Goal: Information Seeking & Learning: Get advice/opinions

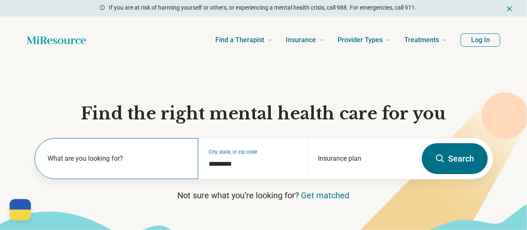
click at [101, 162] on label "What are you looking for?" at bounding box center [118, 158] width 141 height 10
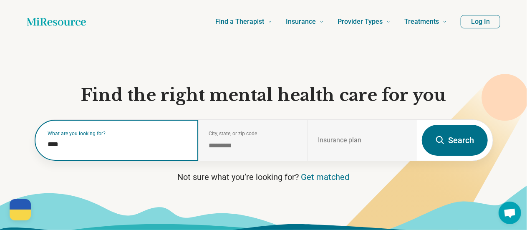
scroll to position [18, 0]
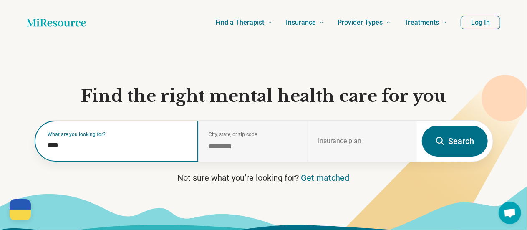
click at [101, 146] on input "****" at bounding box center [118, 145] width 141 height 10
click at [88, 146] on input "****" at bounding box center [118, 145] width 141 height 10
type input "***"
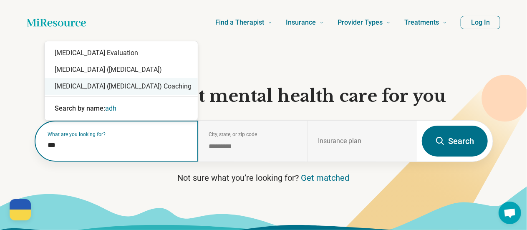
click at [141, 91] on div "[MEDICAL_DATA] ([MEDICAL_DATA]) Coaching" at bounding box center [121, 86] width 153 height 17
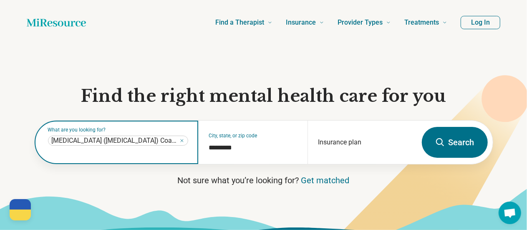
click at [169, 145] on span "[MEDICAL_DATA] ([MEDICAL_DATA]) Coaching" at bounding box center [115, 140] width 126 height 8
click at [73, 143] on span "[MEDICAL_DATA] ([MEDICAL_DATA]) Coaching" at bounding box center [115, 140] width 126 height 8
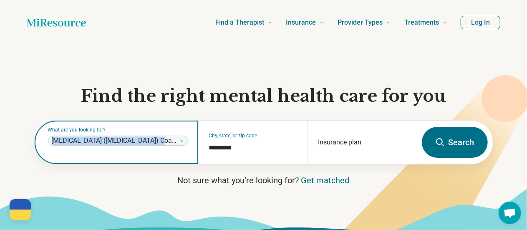
drag, startPoint x: 52, startPoint y: 143, endPoint x: 144, endPoint y: 146, distance: 92.2
click at [144, 145] on span "[MEDICAL_DATA] ([MEDICAL_DATA]) Coaching" at bounding box center [115, 140] width 126 height 8
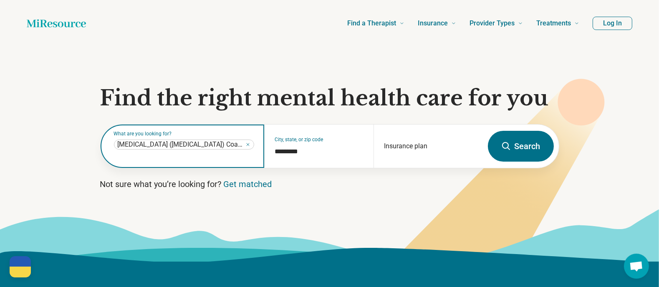
scroll to position [17, 0]
drag, startPoint x: 492, startPoint y: 0, endPoint x: 248, endPoint y: 143, distance: 283.0
click at [248, 143] on icon "Remove" at bounding box center [247, 144] width 5 height 5
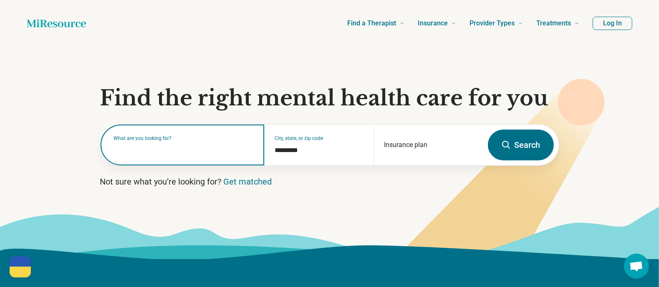
click at [174, 154] on input "text" at bounding box center [184, 149] width 141 height 10
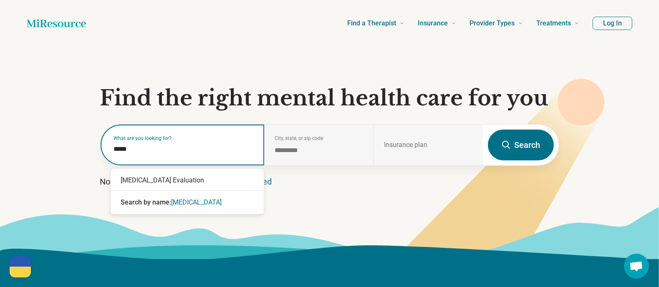
type input "****"
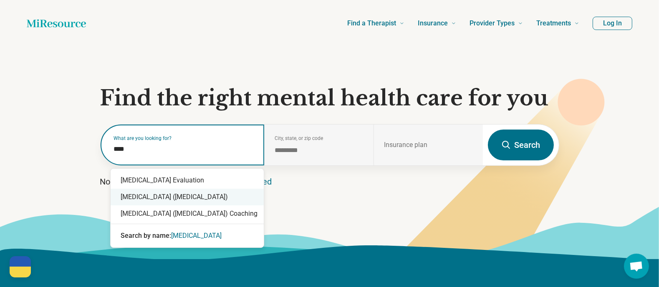
click at [175, 199] on div "[MEDICAL_DATA] ([MEDICAL_DATA])" at bounding box center [187, 197] width 153 height 17
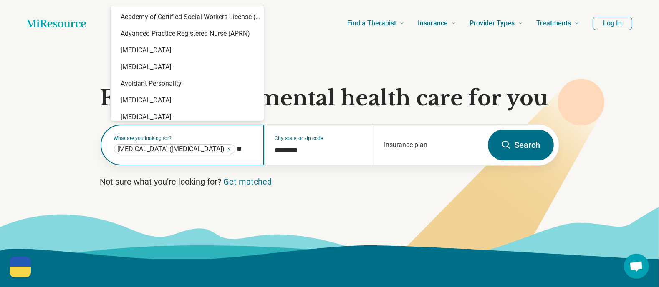
type input "*"
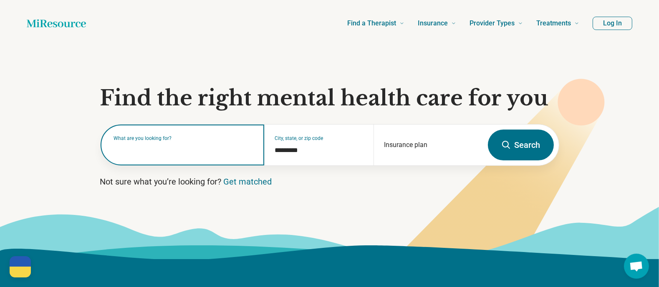
type input "*"
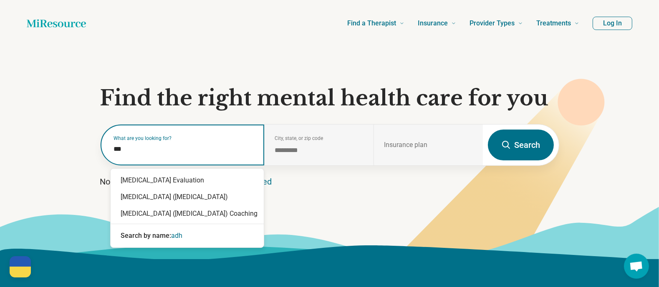
type input "****"
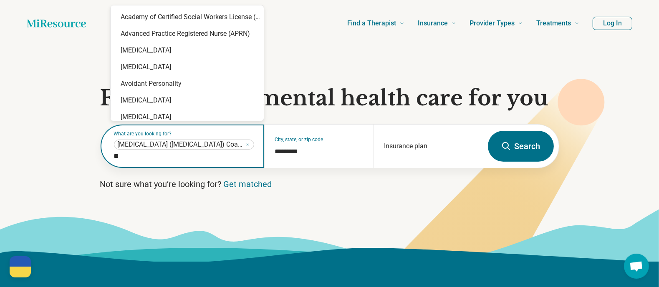
type input "***"
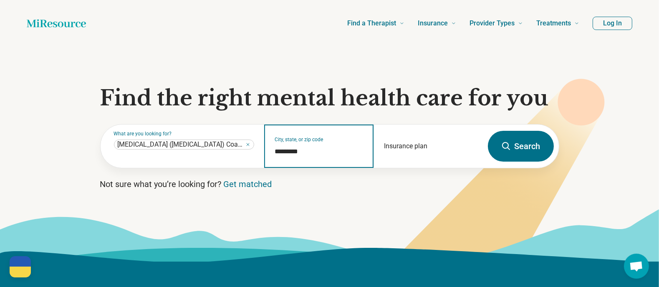
click at [321, 151] on input "*********" at bounding box center [318, 152] width 89 height 10
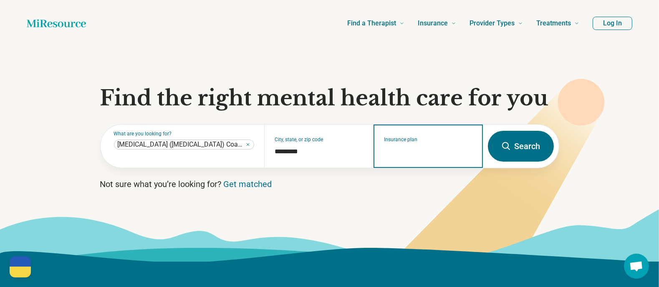
click at [432, 149] on input "Insurance plan" at bounding box center [428, 152] width 89 height 10
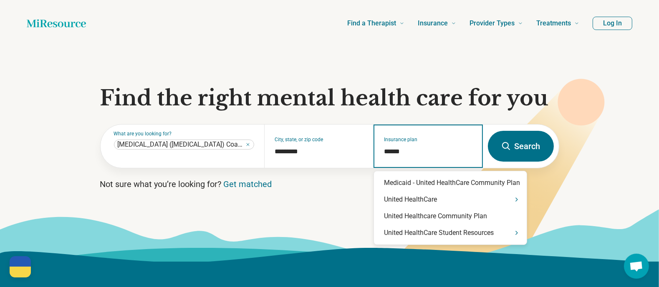
type input "******"
click at [470, 229] on div "United HealthCare Student Resources" at bounding box center [450, 233] width 153 height 17
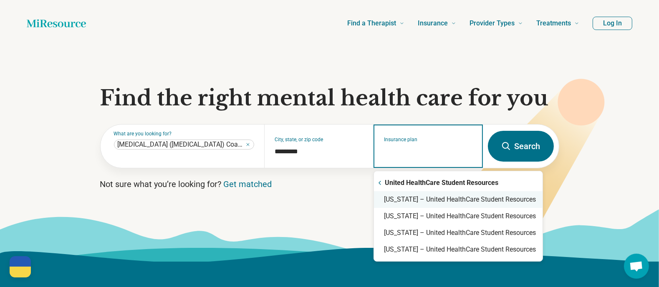
click at [455, 202] on div "Arizona – United HealthCare Student Resources" at bounding box center [458, 199] width 169 height 17
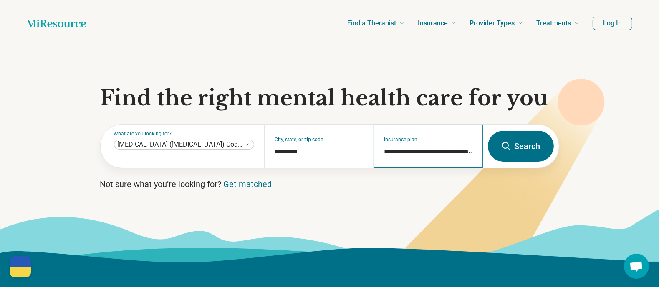
type input "**********"
click at [518, 147] on button "Search" at bounding box center [521, 146] width 66 height 31
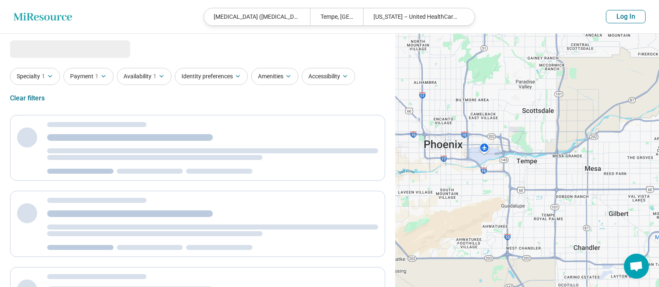
select select "***"
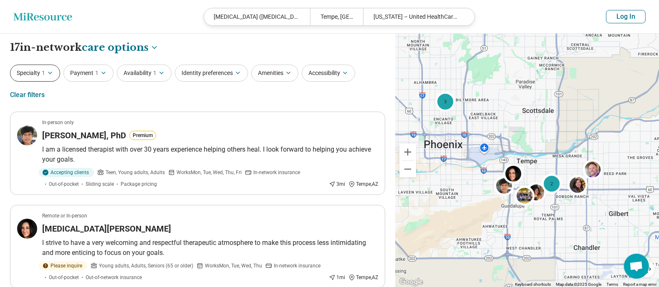
click at [45, 68] on button "Specialty 1" at bounding box center [35, 73] width 50 height 17
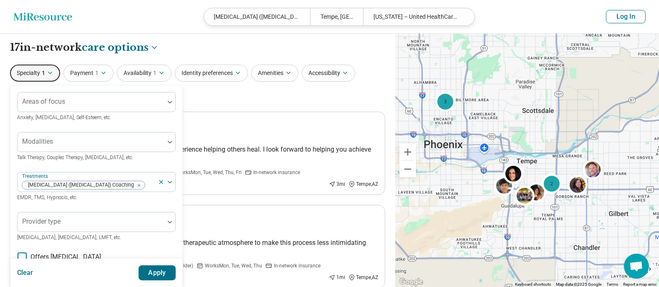
click at [45, 68] on button "Specialty 1" at bounding box center [35, 73] width 50 height 17
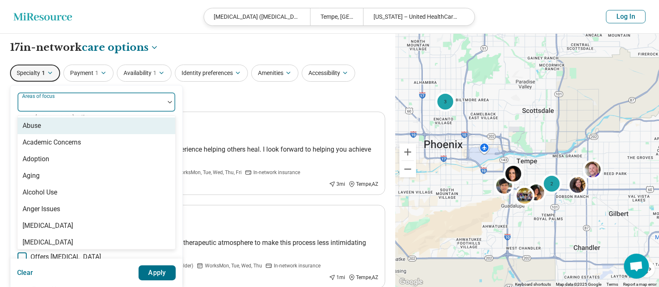
click at [60, 100] on div "Areas of focus" at bounding box center [96, 102] width 159 height 20
type input "****"
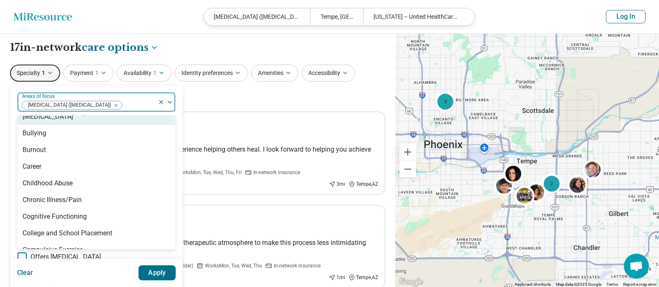
scroll to position [310, 0]
click at [233, 92] on div "Specialty 1 option Attention Deficit Hyperactivity Disorder (ADHD), selected. 9…" at bounding box center [197, 85] width 375 height 40
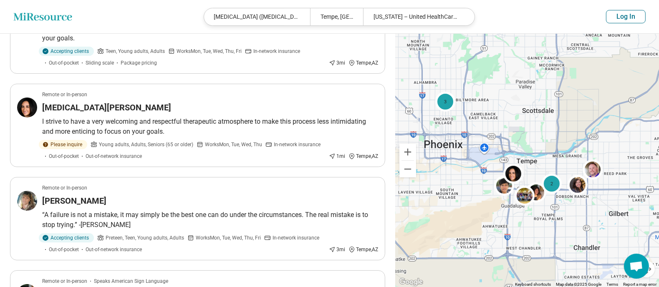
scroll to position [0, 0]
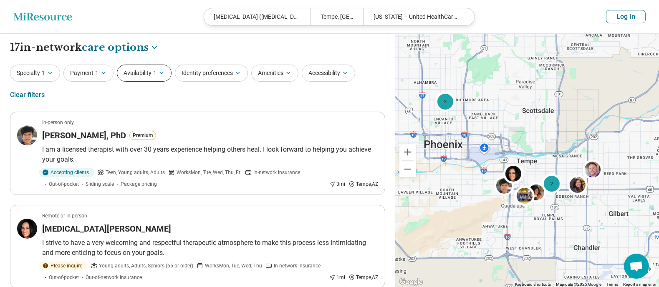
click at [148, 77] on button "Availability 1" at bounding box center [144, 73] width 55 height 17
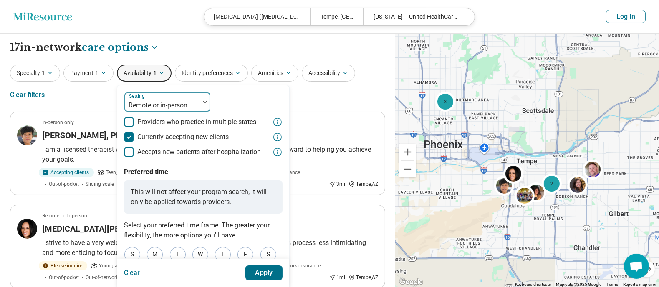
click at [142, 103] on div at bounding box center [162, 106] width 68 height 12
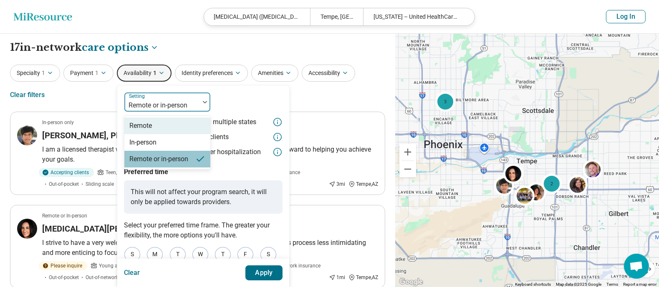
click at [145, 129] on div "Remote" at bounding box center [140, 126] width 23 height 10
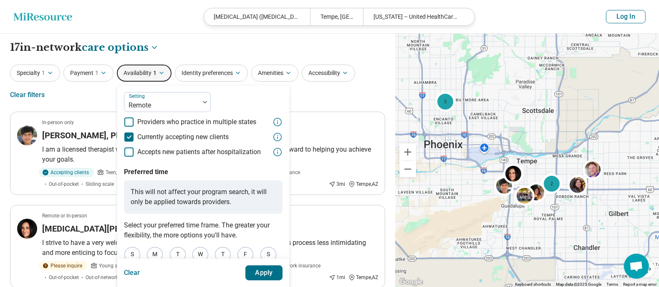
click at [264, 229] on button "Apply" at bounding box center [264, 273] width 38 height 15
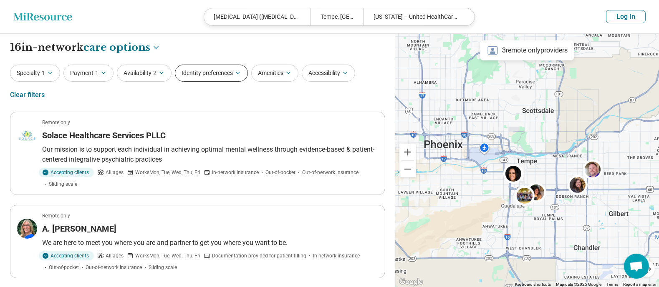
click at [230, 74] on button "Identity preferences" at bounding box center [211, 73] width 73 height 17
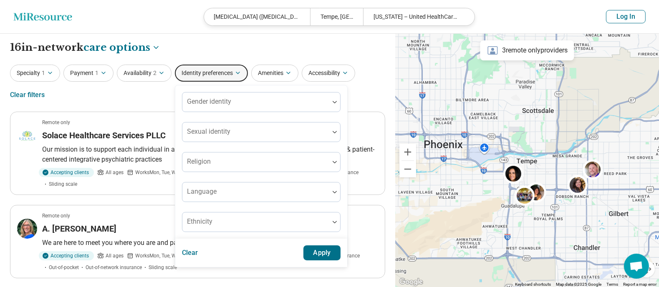
click at [230, 74] on button "Identity preferences" at bounding box center [211, 73] width 73 height 17
click at [296, 75] on button "Amenities" at bounding box center [274, 73] width 47 height 17
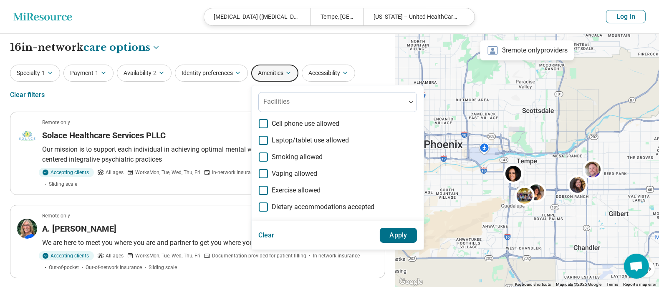
scroll to position [18, 0]
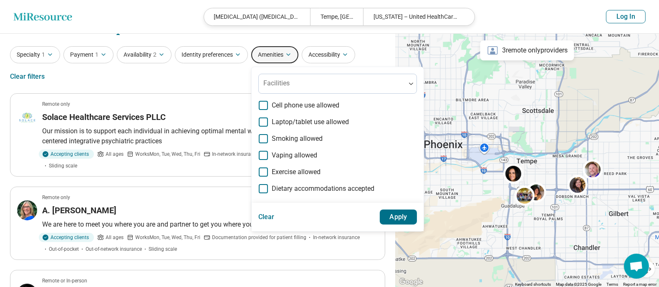
click at [282, 56] on button "Amenities" at bounding box center [274, 54] width 47 height 17
click at [318, 57] on button "Accessibility" at bounding box center [328, 54] width 53 height 17
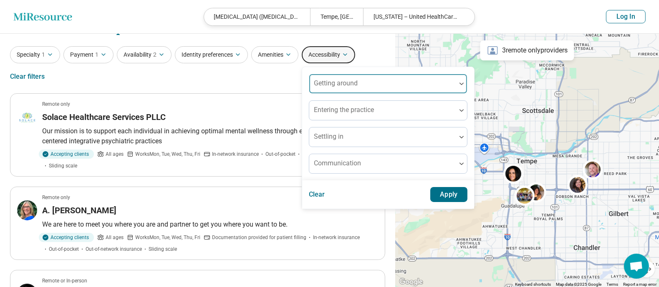
click at [336, 76] on div "Getting around" at bounding box center [388, 84] width 159 height 20
click at [336, 76] on label "Getting around" at bounding box center [331, 78] width 35 height 6
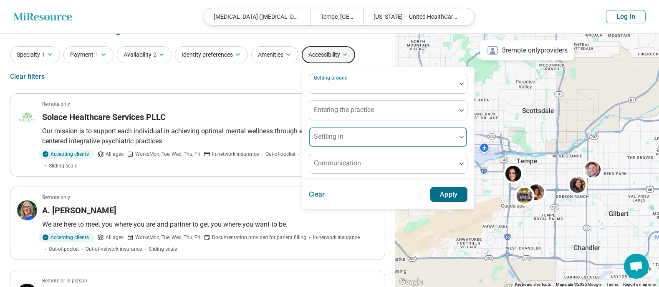
click at [336, 143] on div at bounding box center [382, 141] width 140 height 12
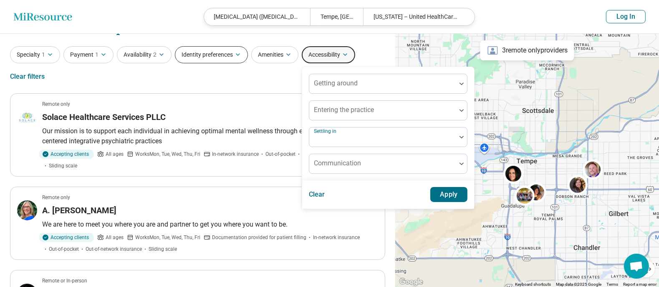
click at [202, 61] on button "Identity preferences" at bounding box center [211, 54] width 73 height 17
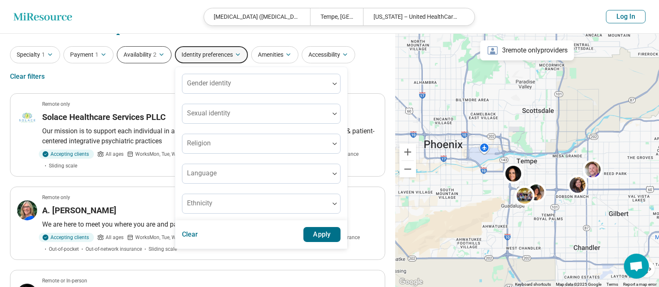
click at [152, 59] on button "Availability 2" at bounding box center [144, 54] width 55 height 17
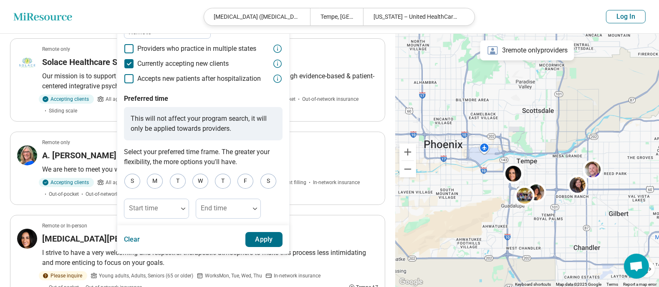
scroll to position [79, 0]
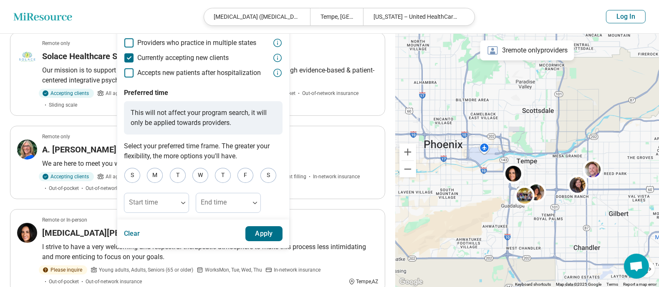
click at [265, 229] on button "Apply" at bounding box center [264, 233] width 38 height 15
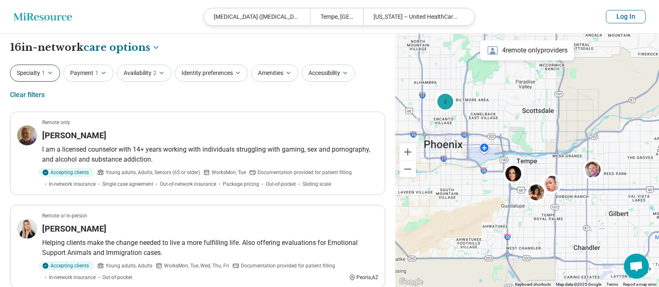
click at [38, 70] on button "Specialty 1" at bounding box center [35, 73] width 50 height 17
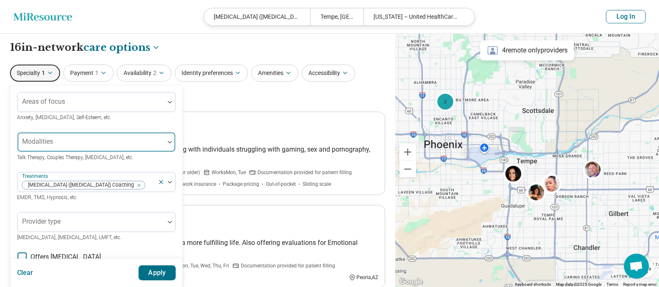
scroll to position [3, 0]
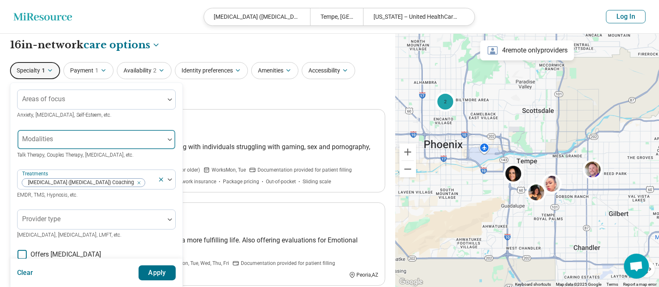
click at [70, 139] on div at bounding box center [91, 143] width 140 height 12
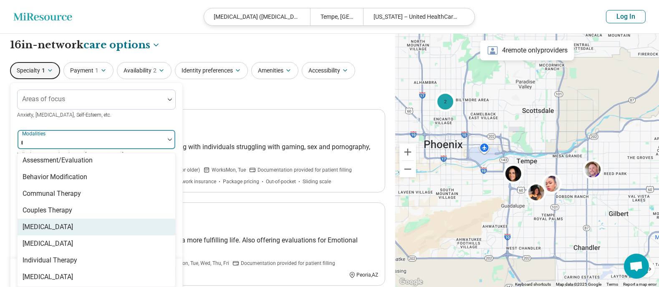
scroll to position [0, 0]
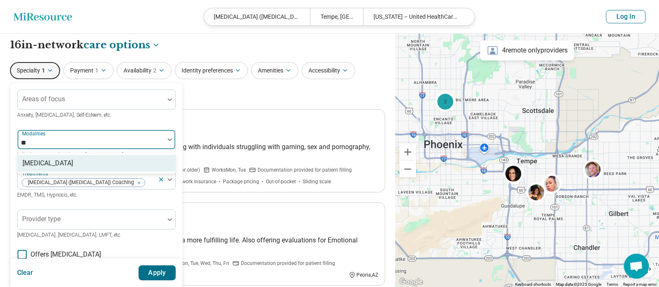
type input "*"
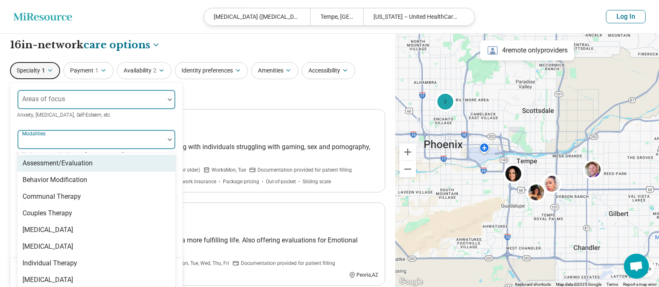
click at [59, 103] on div at bounding box center [91, 103] width 140 height 12
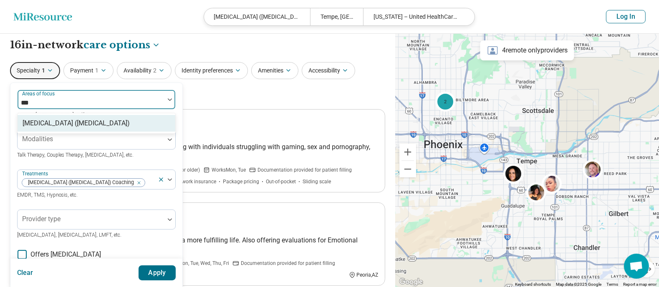
type input "****"
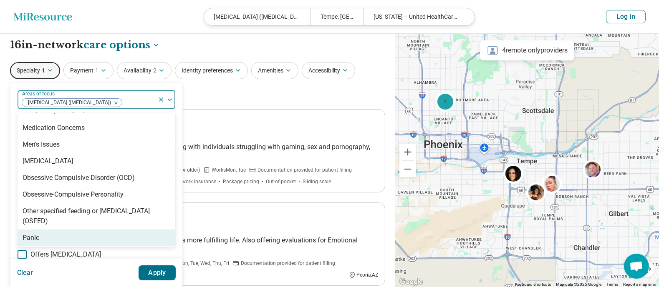
scroll to position [871, 0]
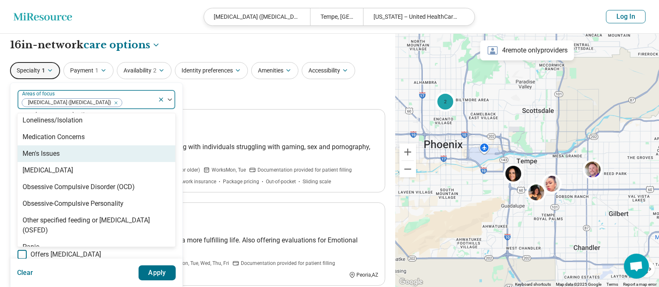
click at [61, 150] on div "Men's Issues" at bounding box center [97, 154] width 158 height 17
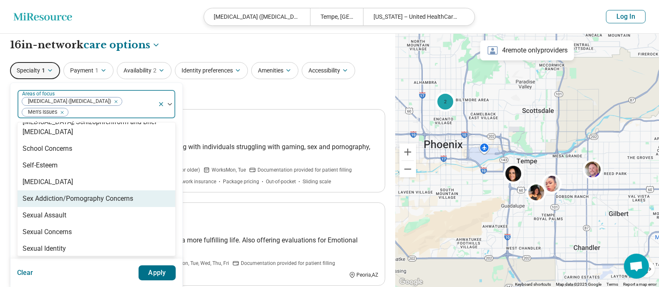
scroll to position [1402, 0]
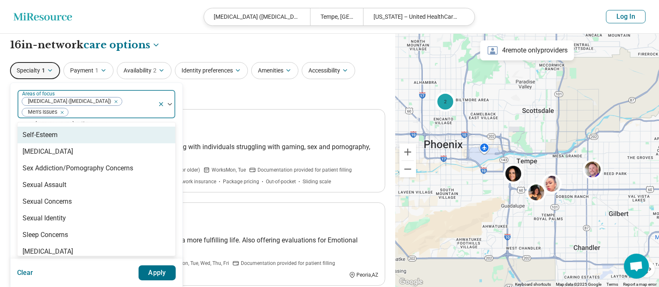
click at [53, 132] on div "Self-Esteem" at bounding box center [40, 135] width 35 height 10
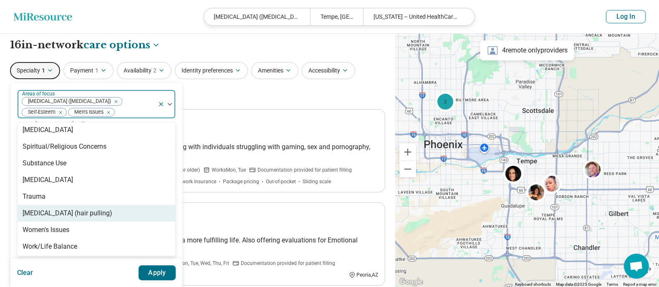
scroll to position [1507, 0]
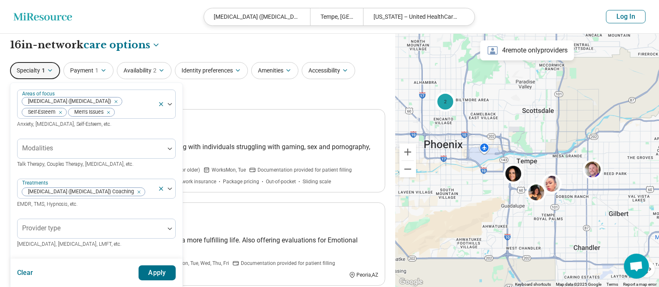
click at [156, 229] on button "Apply" at bounding box center [157, 273] width 38 height 15
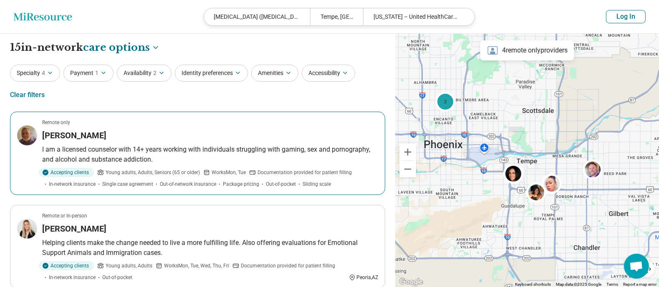
click at [104, 156] on p "I am a licensed counselor with 14+ years working with individuals struggling wi…" at bounding box center [210, 155] width 336 height 20
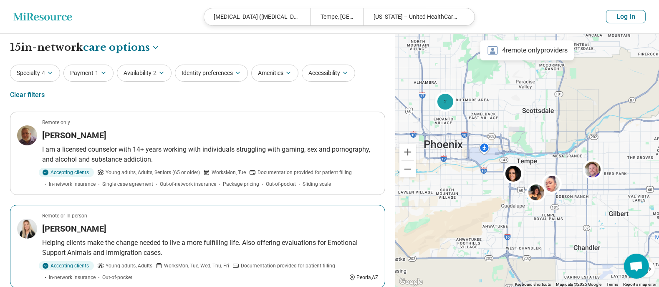
scroll to position [104, 0]
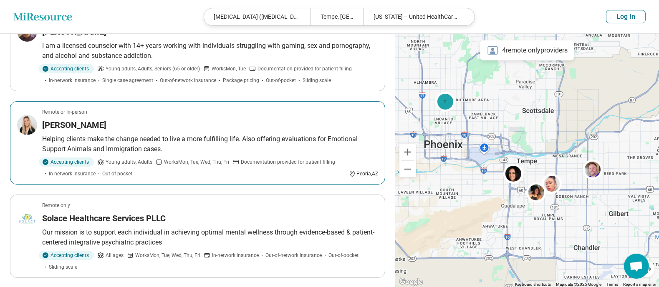
click at [98, 134] on p "Helping clients make the change needed to live a more fulfilling life. Also off…" at bounding box center [210, 144] width 336 height 20
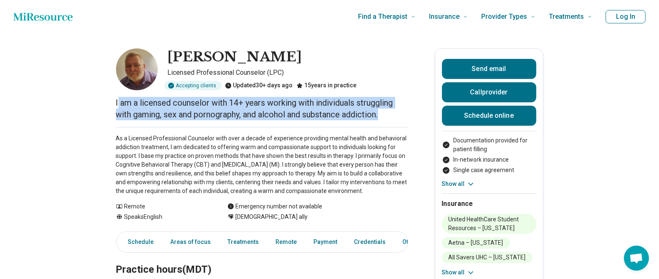
drag, startPoint x: 123, startPoint y: 99, endPoint x: 396, endPoint y: 121, distance: 274.1
click at [361, 112] on p "I am a licensed counselor with 14+ years working with individuals struggling wi…" at bounding box center [262, 108] width 292 height 23
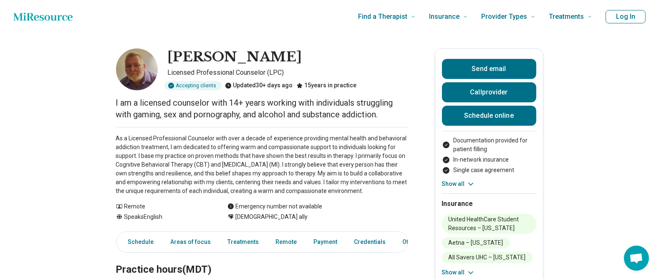
drag, startPoint x: 112, startPoint y: 137, endPoint x: 204, endPoint y: 198, distance: 110.3
click at [171, 170] on p "As a Licensed Professional Counselor with over a decade of experience providing…" at bounding box center [262, 164] width 292 height 61
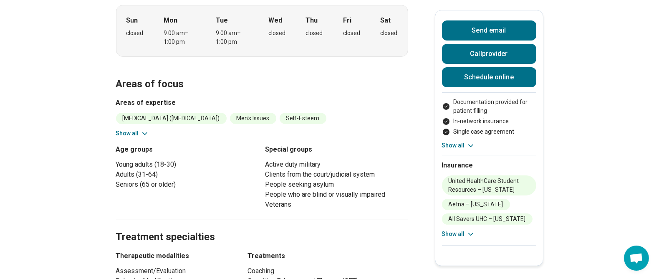
scroll to position [293, 0]
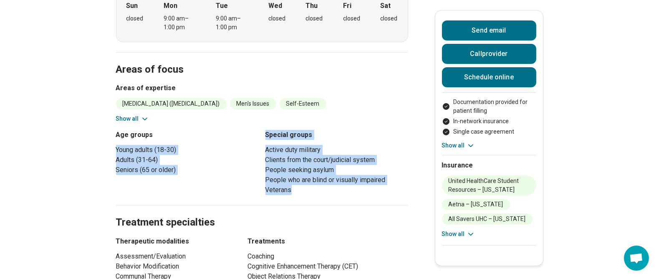
drag, startPoint x: 118, startPoint y: 158, endPoint x: 297, endPoint y: 196, distance: 182.1
click at [297, 196] on main "[PERSON_NAME] Licensed Professional Counselor (LPC) Accepting clients Updated 3…" at bounding box center [329, 252] width 659 height 1023
click at [284, 175] on li "People seeking asylum" at bounding box center [336, 170] width 143 height 10
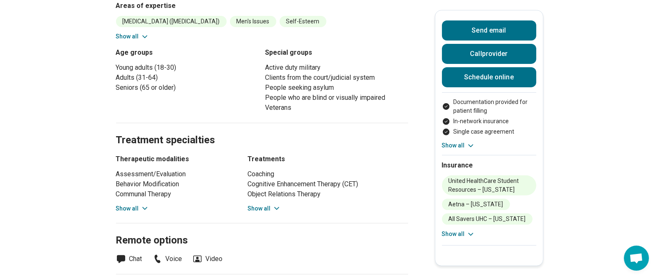
scroll to position [375, 0]
click at [271, 213] on button "Show all" at bounding box center [264, 208] width 33 height 9
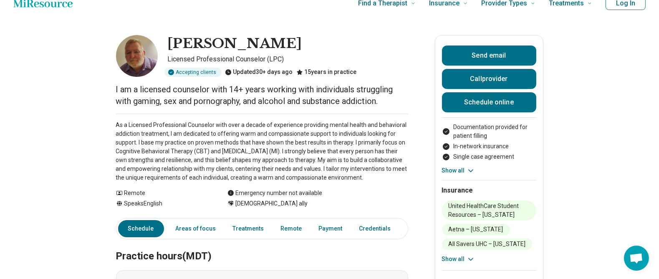
scroll to position [9, 0]
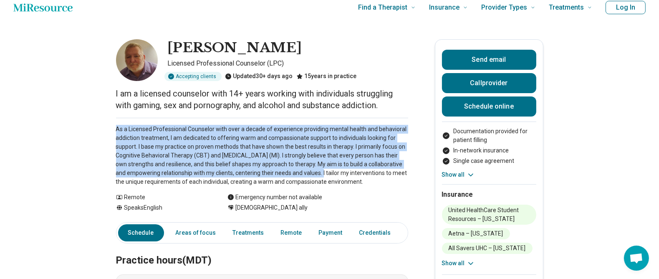
drag, startPoint x: 118, startPoint y: 128, endPoint x: 334, endPoint y: 171, distance: 219.5
click at [226, 145] on p "As a Licensed Professional Counselor with over a decade of experience providing…" at bounding box center [262, 155] width 292 height 61
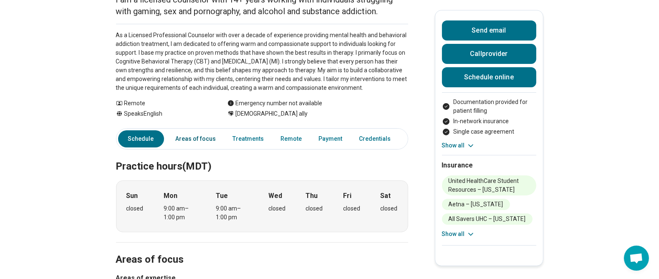
click at [195, 147] on link "Areas of focus" at bounding box center [196, 138] width 50 height 17
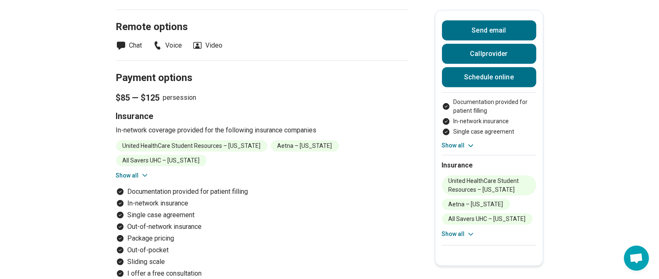
scroll to position [698, 0]
click at [139, 180] on button "Show all" at bounding box center [132, 175] width 33 height 9
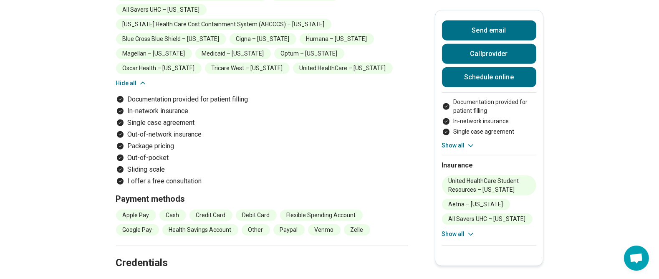
scroll to position [851, 0]
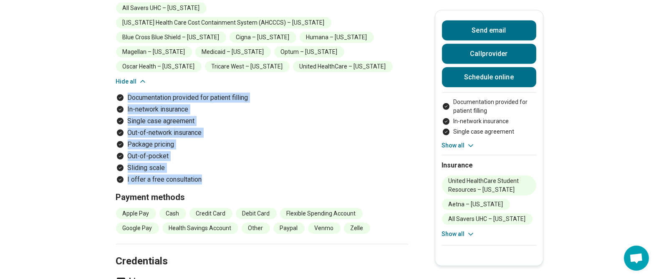
drag, startPoint x: 133, startPoint y: 105, endPoint x: 226, endPoint y: 193, distance: 127.7
click at [226, 193] on section "Payment options $85 — $125 per session Insurance In-network coverage provided f…" at bounding box center [262, 75] width 292 height 335
click at [169, 149] on li "Package pricing" at bounding box center [262, 144] width 292 height 10
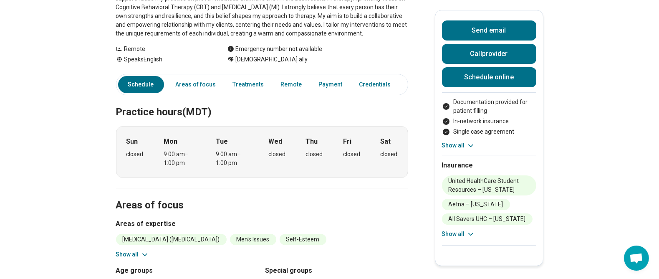
scroll to position [0, 0]
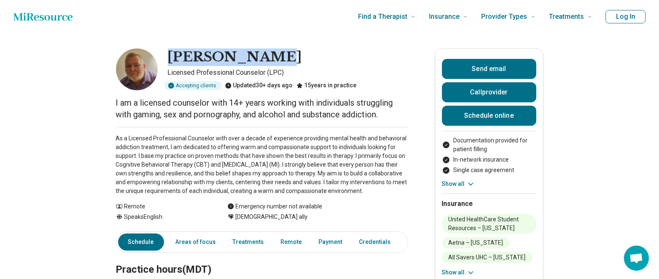
drag, startPoint x: 174, startPoint y: 51, endPoint x: 269, endPoint y: 62, distance: 96.5
click at [269, 62] on div "[PERSON_NAME]" at bounding box center [288, 57] width 240 height 18
copy h1 "[PERSON_NAME]"
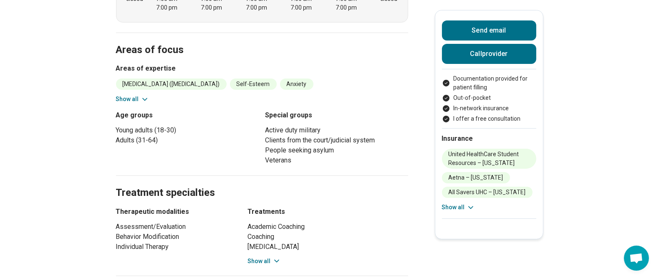
scroll to position [371, 0]
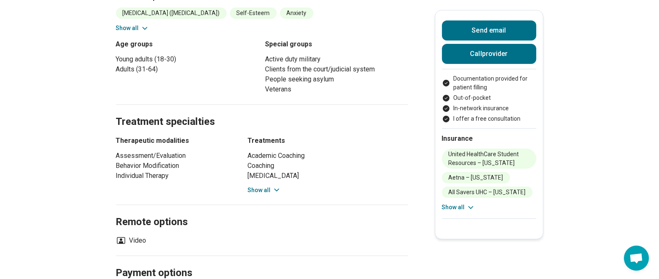
click at [257, 189] on button "Show all" at bounding box center [264, 190] width 33 height 9
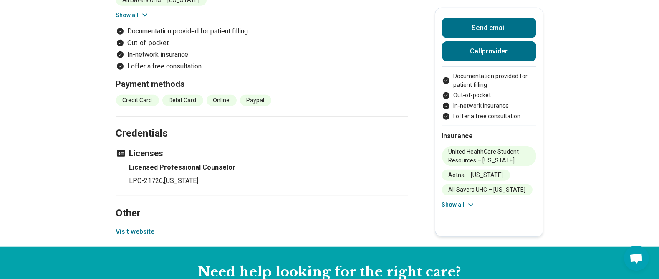
scroll to position [827, 4]
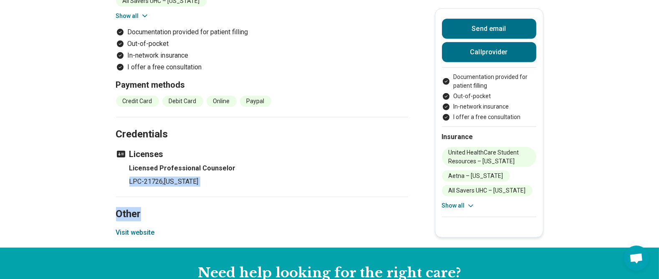
drag, startPoint x: 129, startPoint y: 175, endPoint x: 215, endPoint y: 183, distance: 85.9
click at [132, 187] on h2 "Other" at bounding box center [262, 204] width 292 height 34
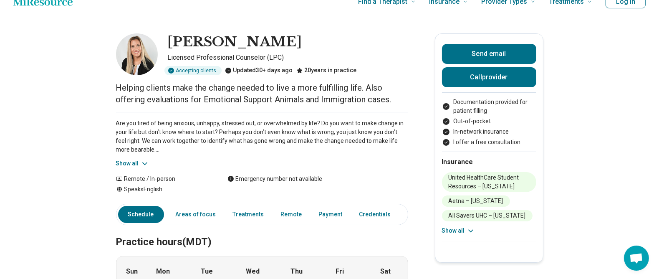
scroll to position [15, 4]
drag, startPoint x: 170, startPoint y: 40, endPoint x: 297, endPoint y: 43, distance: 127.2
click at [297, 43] on div "[PERSON_NAME]" at bounding box center [288, 43] width 240 height 18
copy h1 "[PERSON_NAME]"
click at [202, 126] on p "Are you tired of being anxious, unhappy, stressed out, or overwhelmed by life? …" at bounding box center [262, 136] width 292 height 35
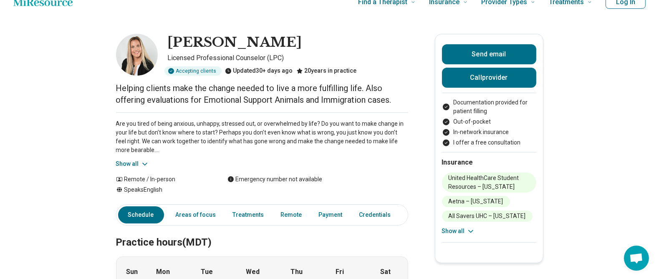
click at [133, 161] on button "Show all" at bounding box center [132, 163] width 33 height 9
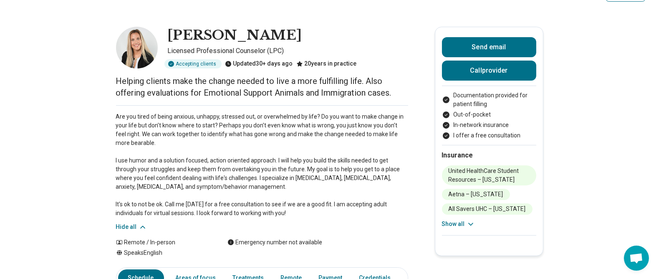
scroll to position [23, 4]
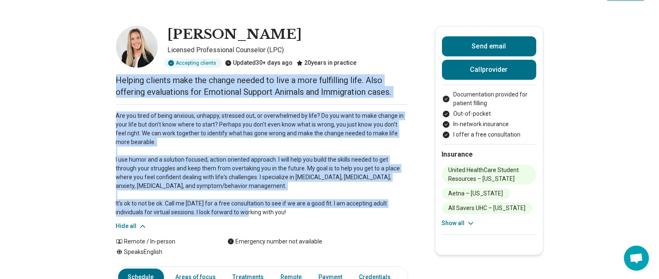
drag, startPoint x: 117, startPoint y: 76, endPoint x: 295, endPoint y: 214, distance: 224.8
click at [252, 205] on p "Are you tired of being anxious, unhappy, stressed out, or overwhelmed by life? …" at bounding box center [262, 163] width 292 height 105
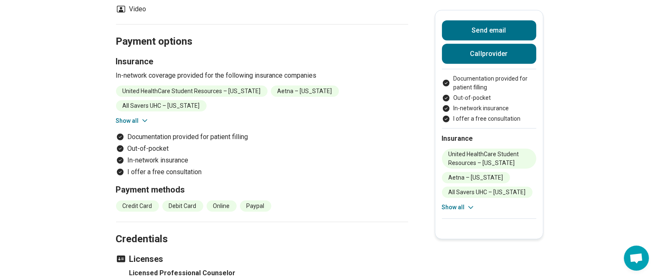
scroll to position [792, 4]
click at [136, 116] on button "Show all" at bounding box center [132, 120] width 33 height 9
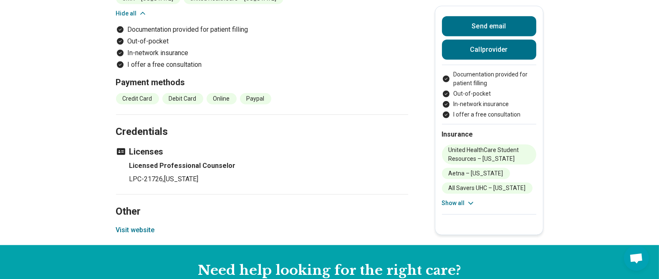
scroll to position [991, 4]
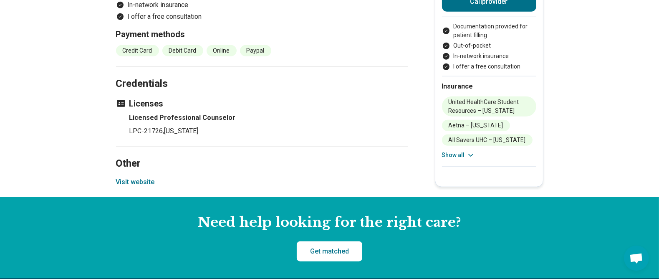
click at [453, 151] on button "Show all" at bounding box center [458, 155] width 33 height 9
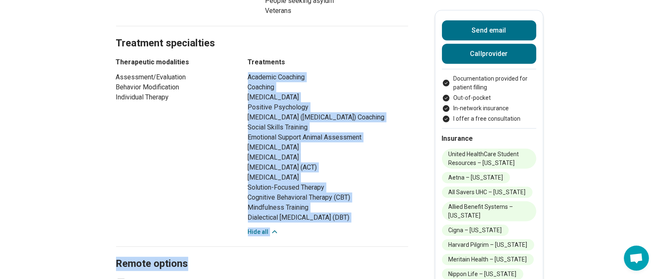
scroll to position [530, 0]
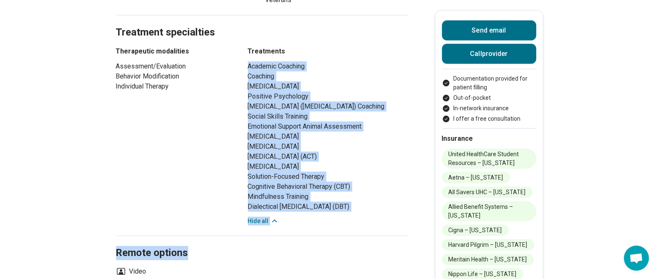
drag, startPoint x: 250, startPoint y: 153, endPoint x: 362, endPoint y: 214, distance: 127.1
click at [362, 214] on div "Therapeutic modalities Assessment/Evaluation Behavior Modification Individual T…" at bounding box center [262, 135] width 292 height 179
click at [281, 191] on li "Cognitive Behavioral Therapy (CBT)" at bounding box center [328, 186] width 160 height 10
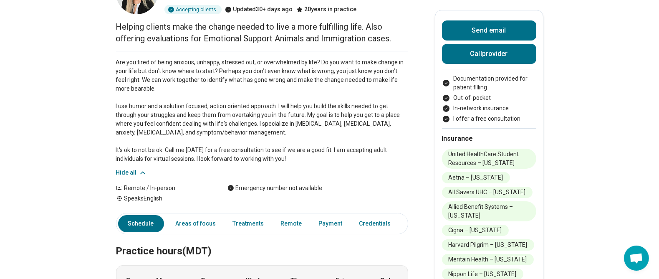
scroll to position [0, 0]
